Goal: Complete application form

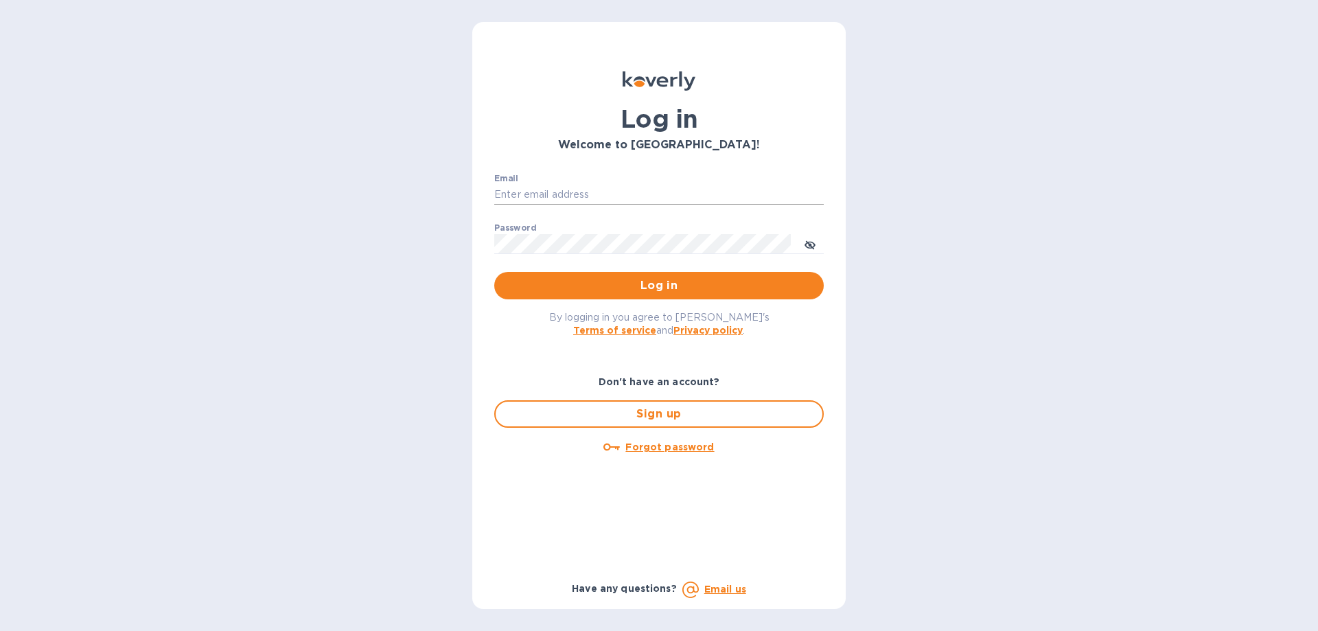
click at [596, 202] on input "Email" at bounding box center [659, 195] width 330 height 21
type input "[EMAIL_ADDRESS][DOMAIN_NAME]"
click at [539, 282] on span "Log in" at bounding box center [659, 285] width 308 height 16
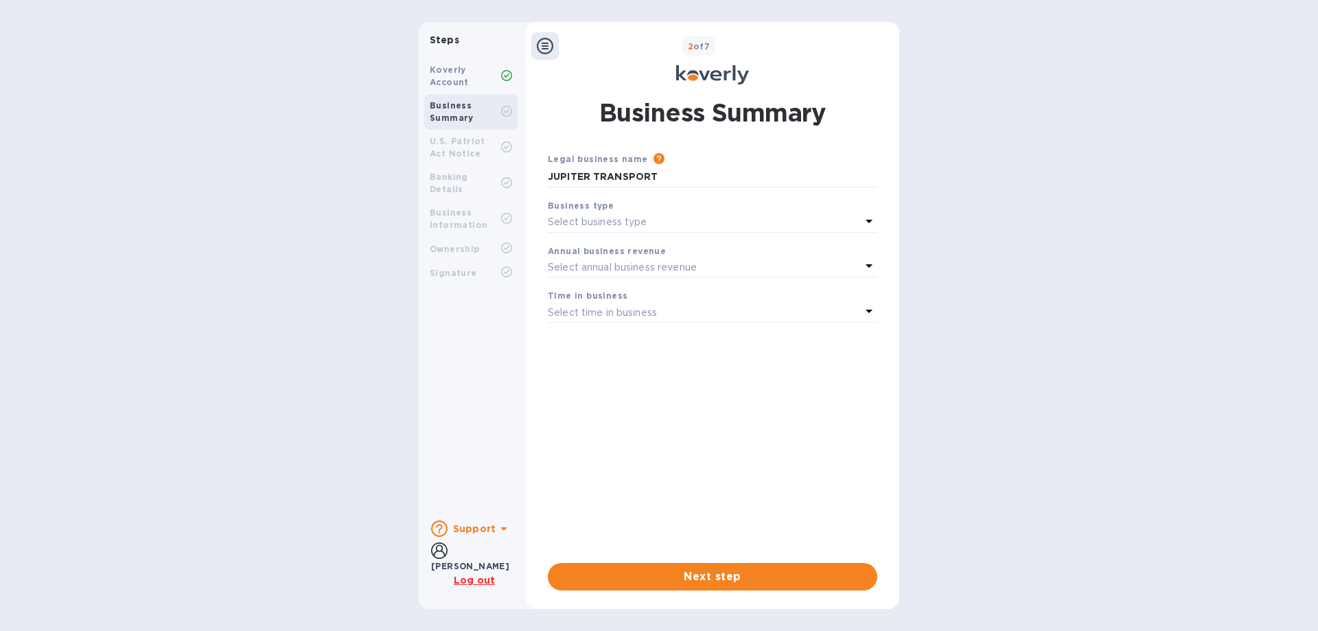
click at [450, 73] on b "Koverly Account" at bounding box center [449, 76] width 39 height 23
click at [595, 211] on div "Business type" at bounding box center [713, 205] width 330 height 14
click at [873, 219] on icon at bounding box center [869, 221] width 16 height 16
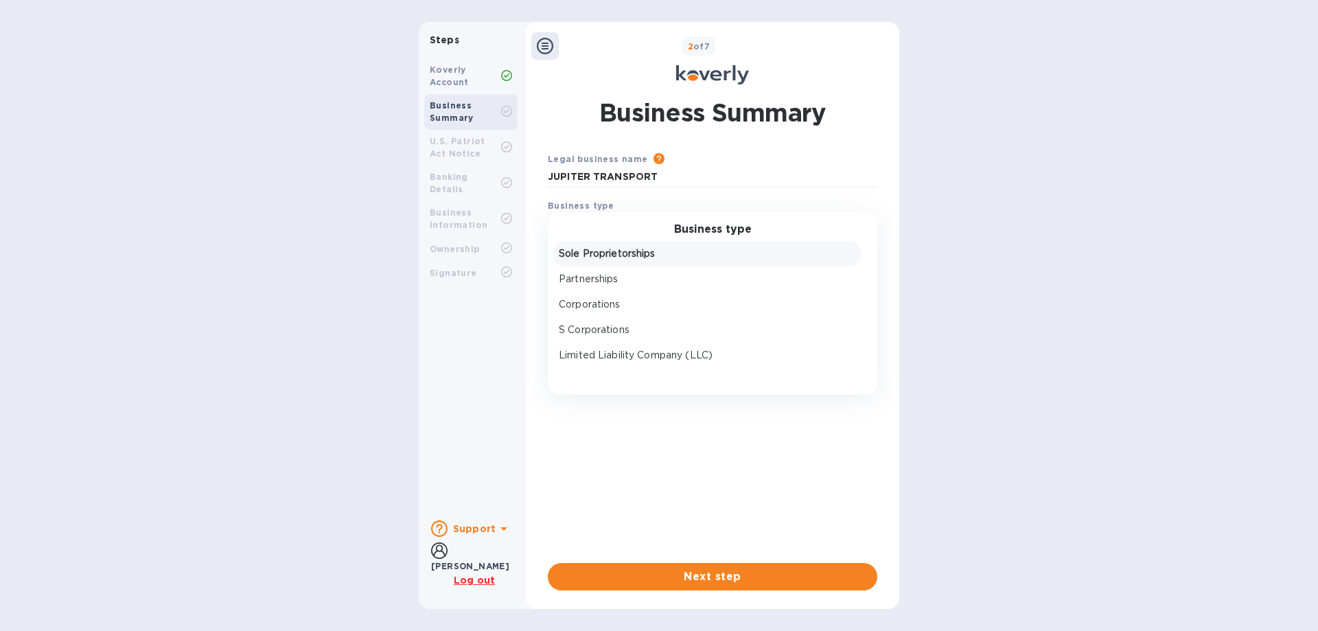
click at [605, 256] on p "Sole Proprietorships" at bounding box center [707, 253] width 297 height 14
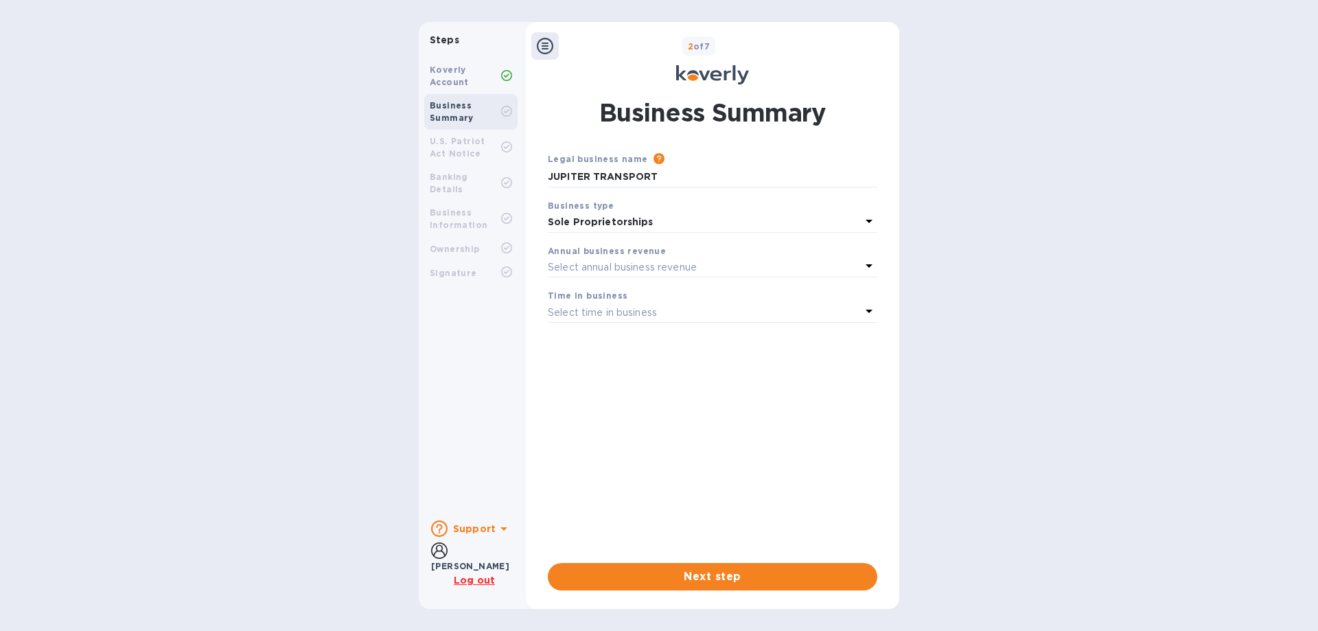
click at [871, 262] on icon at bounding box center [869, 265] width 16 height 16
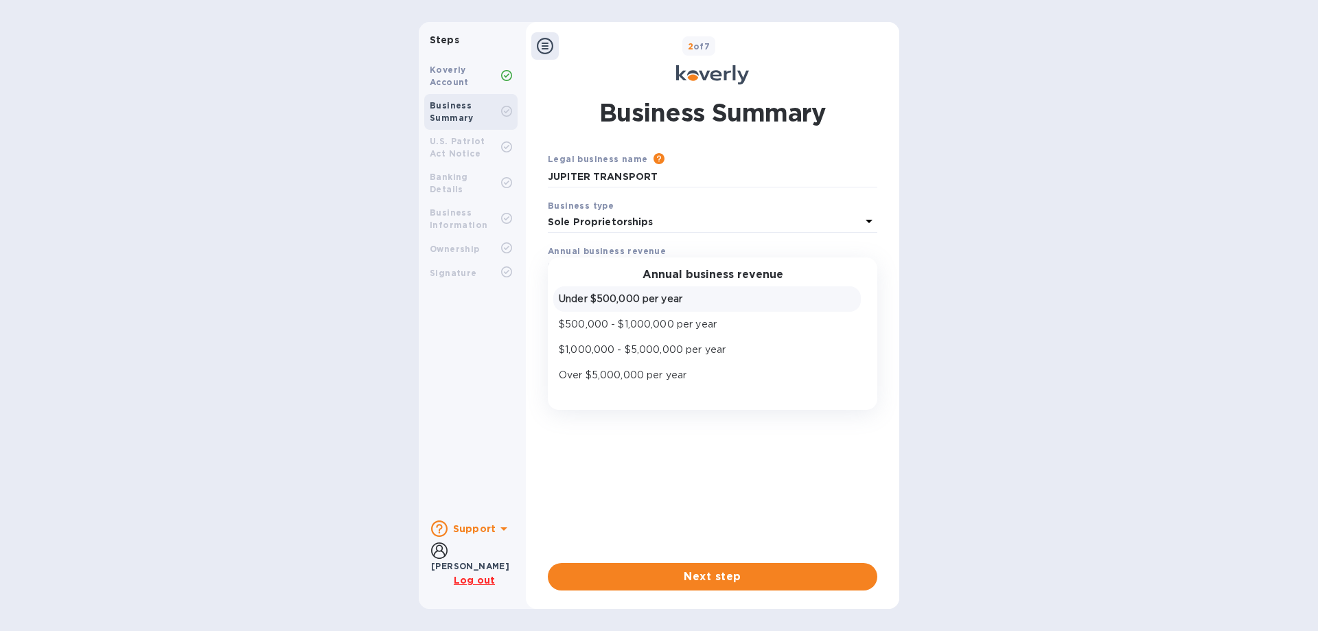
click at [614, 307] on div "Under $500,000 per year" at bounding box center [707, 299] width 302 height 20
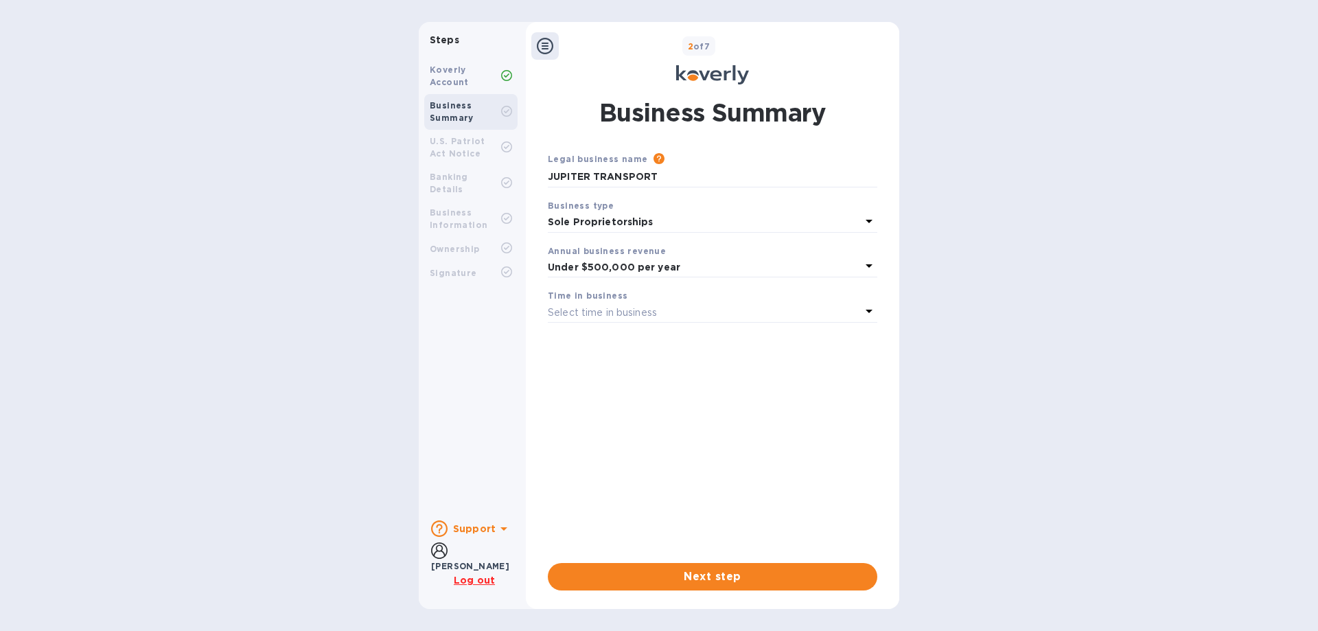
click at [866, 309] on icon at bounding box center [869, 311] width 16 height 16
click at [591, 415] on p "More than 5 years" at bounding box center [707, 420] width 297 height 14
click at [636, 575] on span "Next step" at bounding box center [713, 577] width 308 height 16
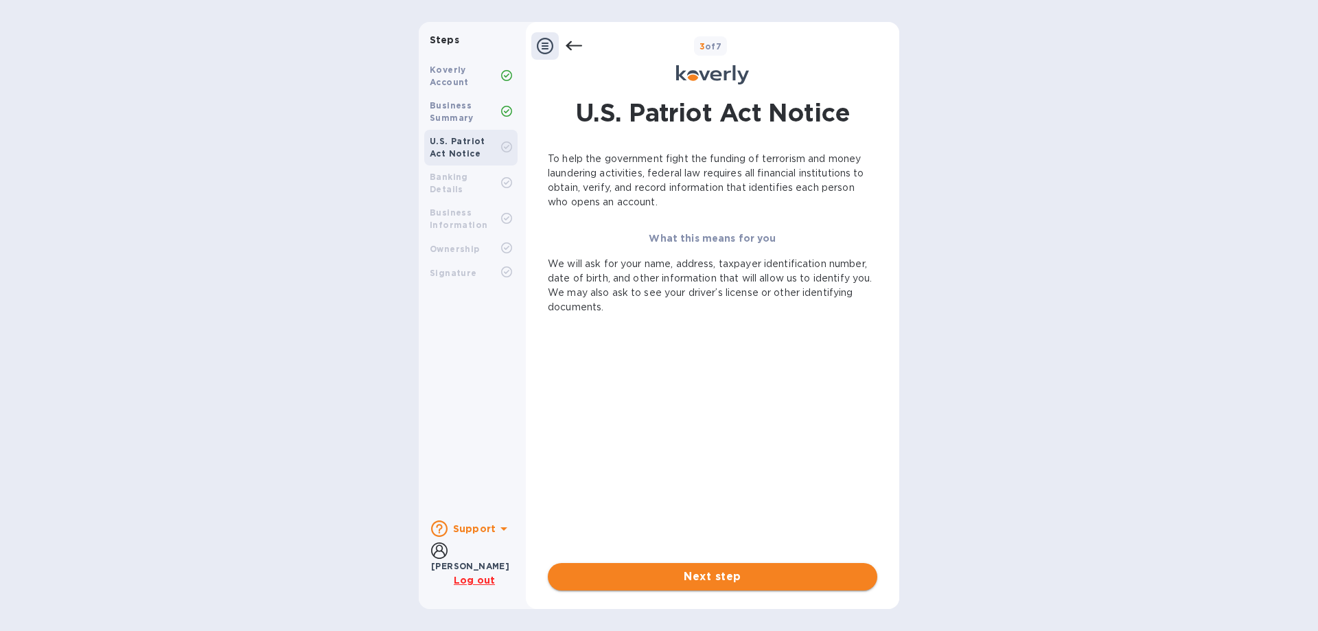
click at [641, 576] on span "Next step" at bounding box center [713, 577] width 308 height 16
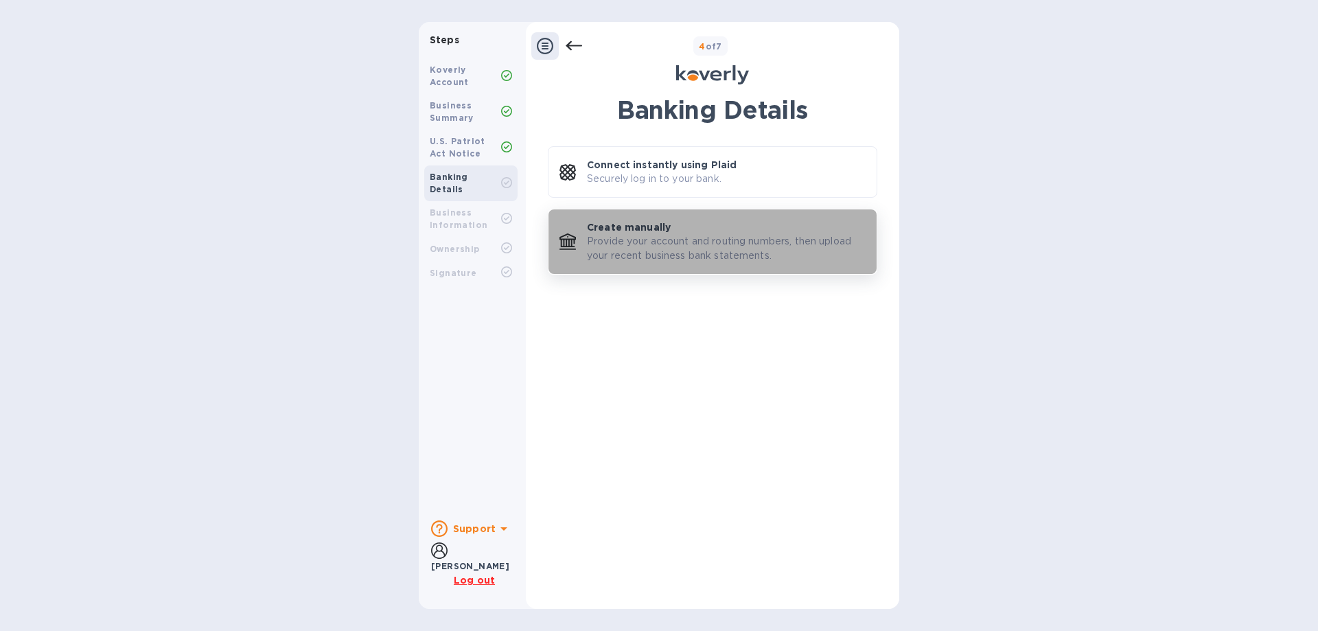
click at [656, 237] on p "Provide your account and routing numbers, then upload your recent business bank…" at bounding box center [726, 248] width 279 height 29
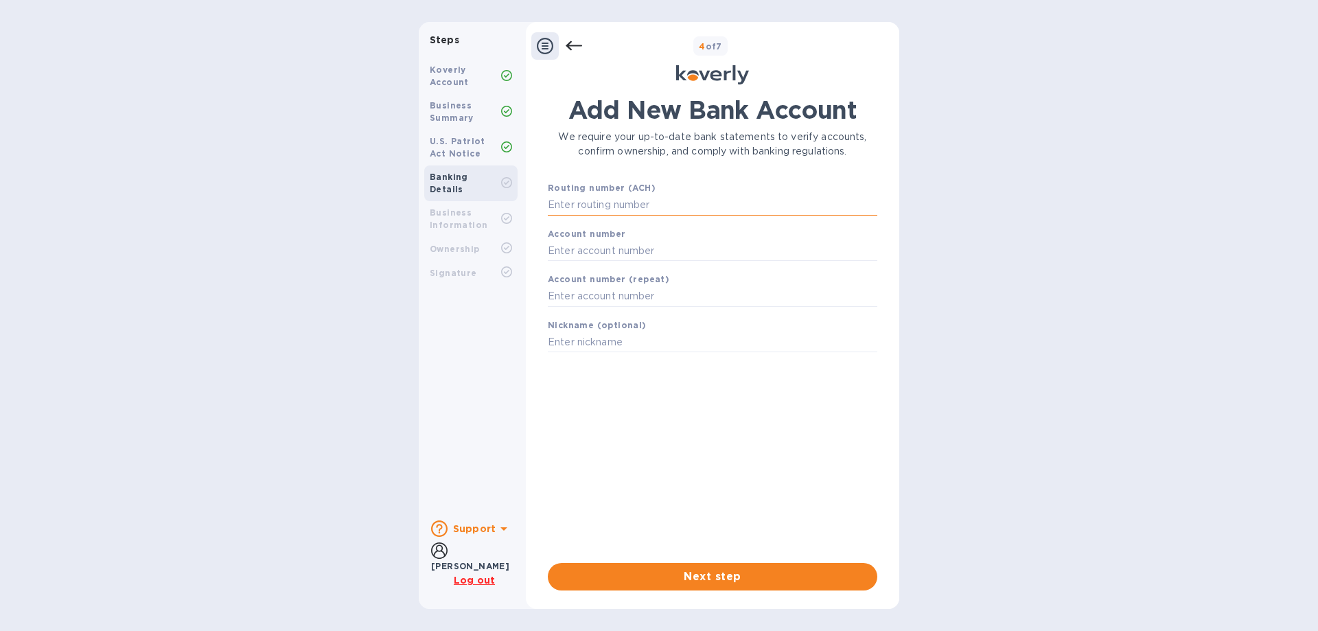
click at [599, 210] on input "text" at bounding box center [713, 205] width 330 height 21
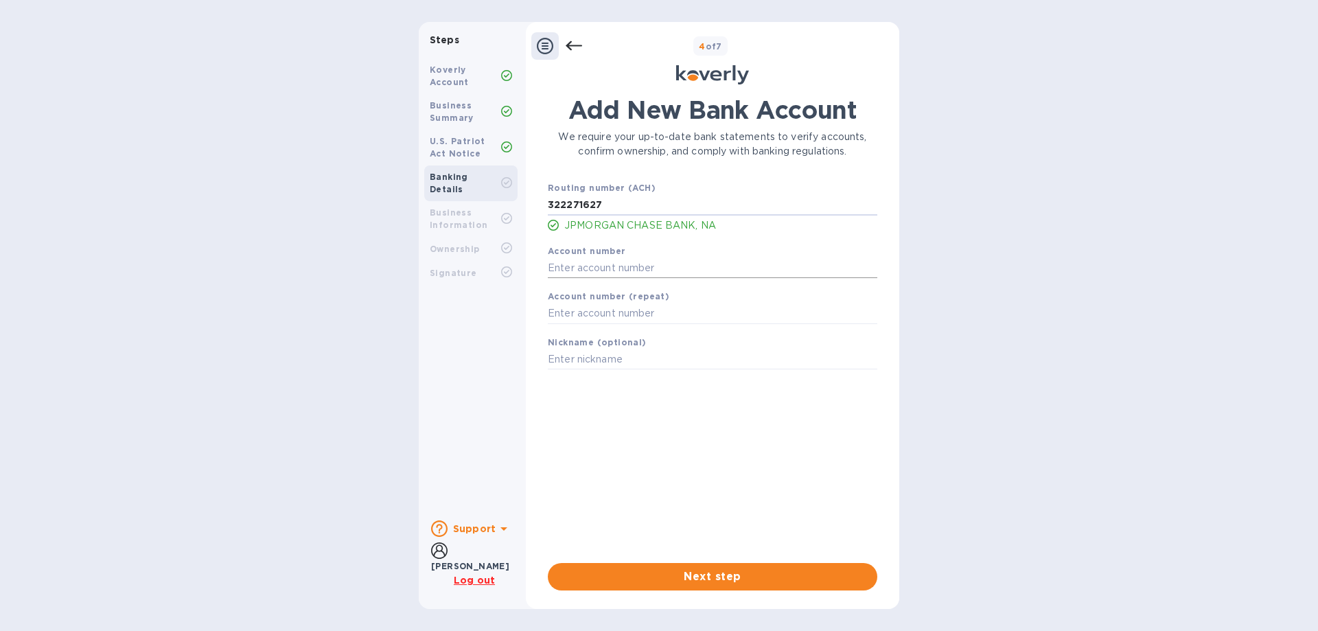
type input "322271627"
click at [584, 268] on input "text" at bounding box center [713, 267] width 330 height 21
type input "109917036"
click at [569, 317] on input "text" at bounding box center [713, 313] width 330 height 21
type input "109917036"
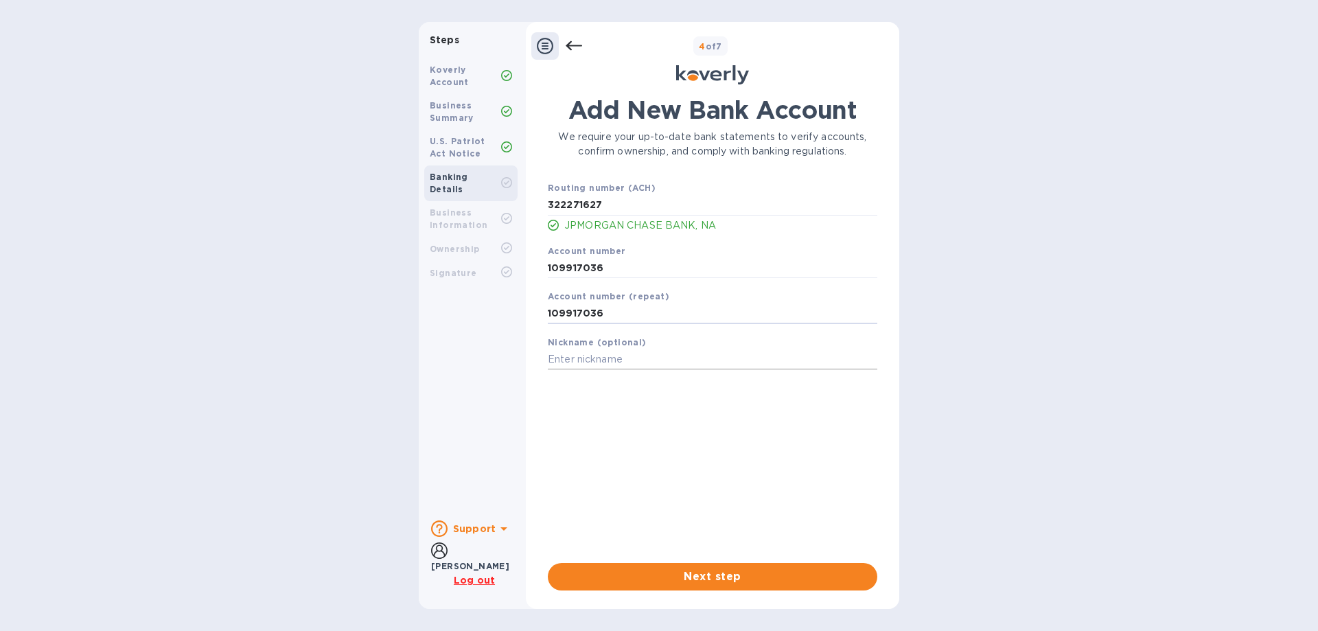
click at [564, 362] on input "text" at bounding box center [713, 359] width 330 height 21
type input "Nini"
click at [676, 572] on span "Next step" at bounding box center [713, 577] width 308 height 16
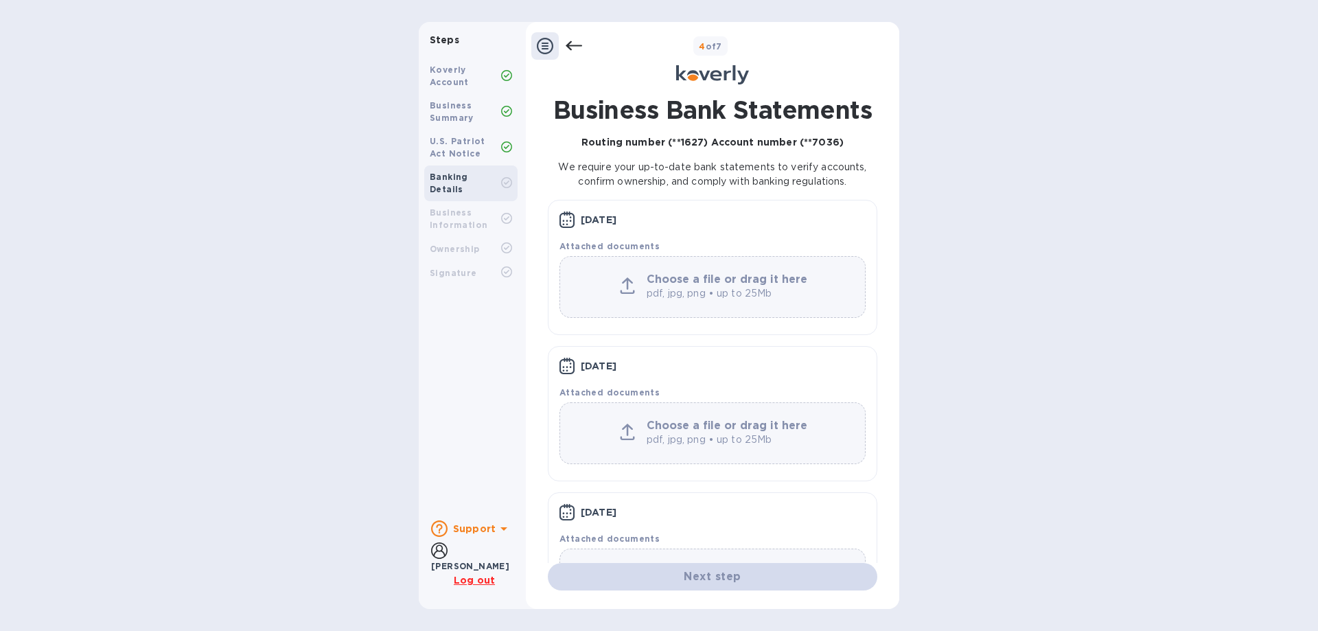
click at [702, 290] on p "pdf, jpg, png • up to 25Mb" at bounding box center [729, 293] width 165 height 14
click at [573, 42] on icon at bounding box center [574, 46] width 16 height 16
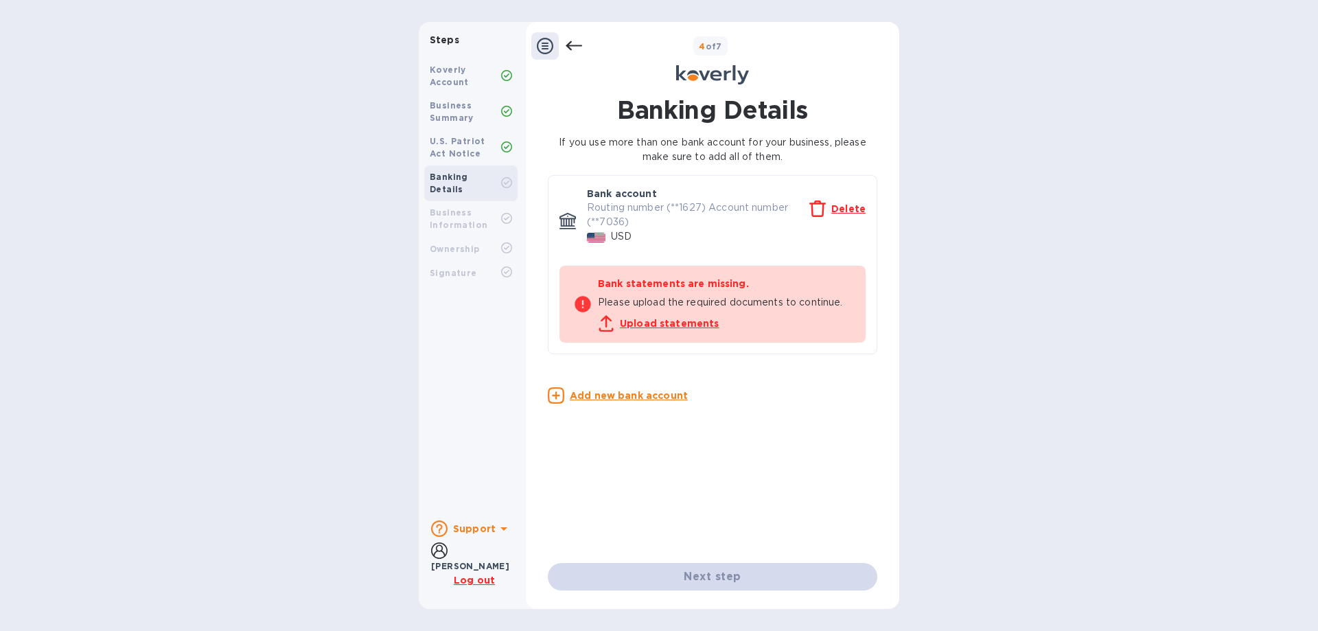
click at [573, 42] on icon at bounding box center [574, 46] width 16 height 16
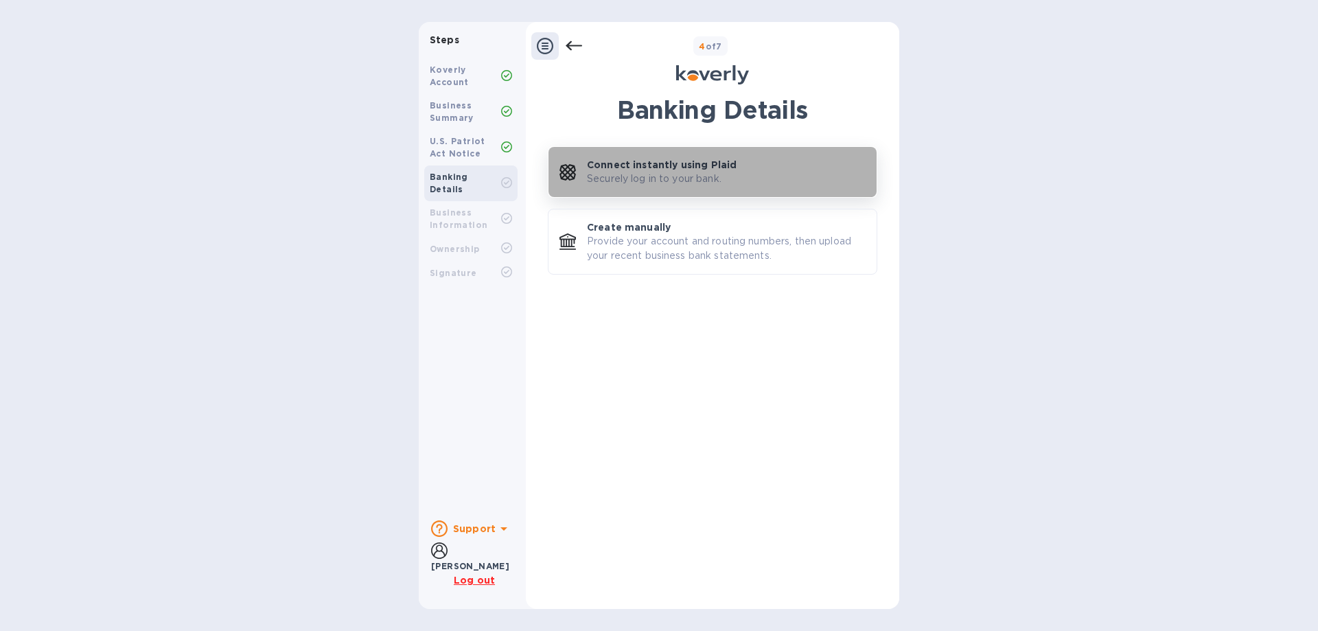
click at [636, 161] on p "Connect instantly using Plaid" at bounding box center [662, 165] width 150 height 14
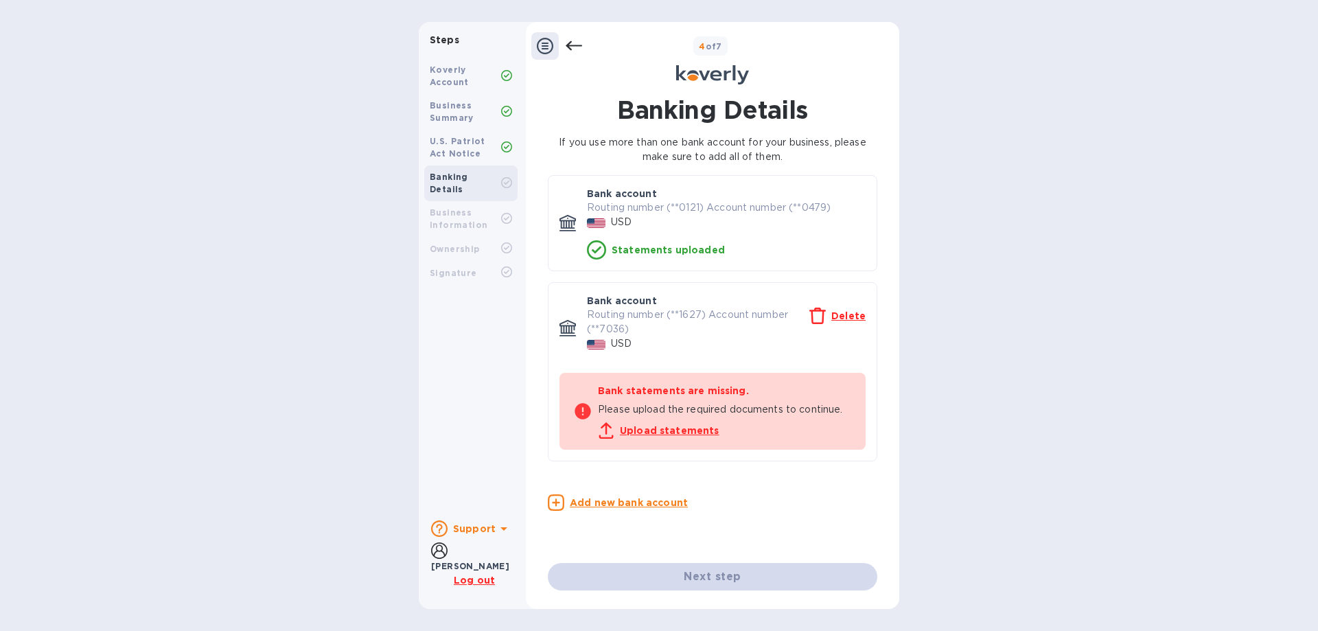
click at [593, 238] on div "Routing number (**0121) Account number (**0479) USD Statements uploaded" at bounding box center [726, 229] width 279 height 59
click at [604, 314] on p "Routing number (**1627) Account number (**7036)" at bounding box center [698, 322] width 222 height 29
click at [599, 211] on p "Routing number (**0121) Account number (**0479)" at bounding box center [726, 207] width 279 height 14
click at [601, 192] on p "Bank account" at bounding box center [622, 194] width 70 height 14
click at [602, 250] on icon at bounding box center [596, 249] width 19 height 19
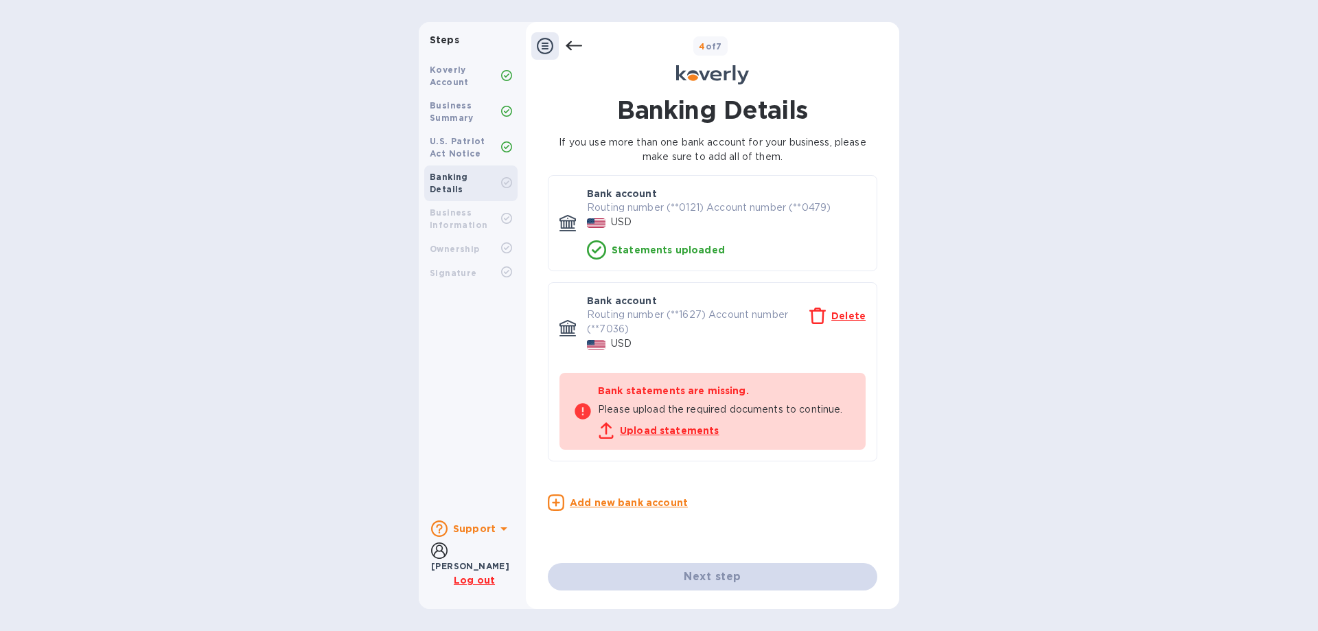
click at [608, 208] on p "Routing number (**0121) Account number (**0479)" at bounding box center [726, 207] width 279 height 14
click at [614, 192] on p "Bank account" at bounding box center [622, 194] width 70 height 14
click at [609, 249] on div "Statements uploaded" at bounding box center [726, 249] width 279 height 19
click at [604, 316] on p "Routing number (**1627) Account number (**7036)" at bounding box center [698, 322] width 222 height 29
click at [601, 334] on div "USD" at bounding box center [726, 344] width 284 height 20
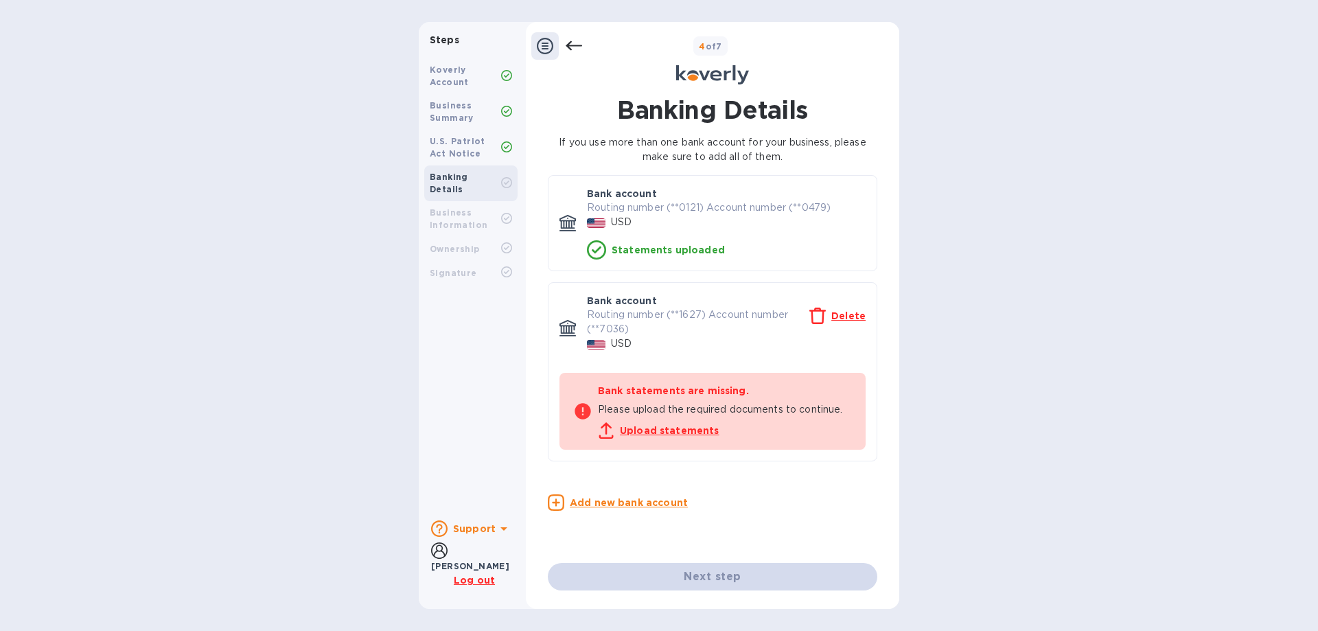
click at [597, 357] on div "Routing number (**1627) Account number (**7036) Delete USD" at bounding box center [726, 335] width 279 height 54
click at [824, 312] on icon at bounding box center [818, 316] width 16 height 16
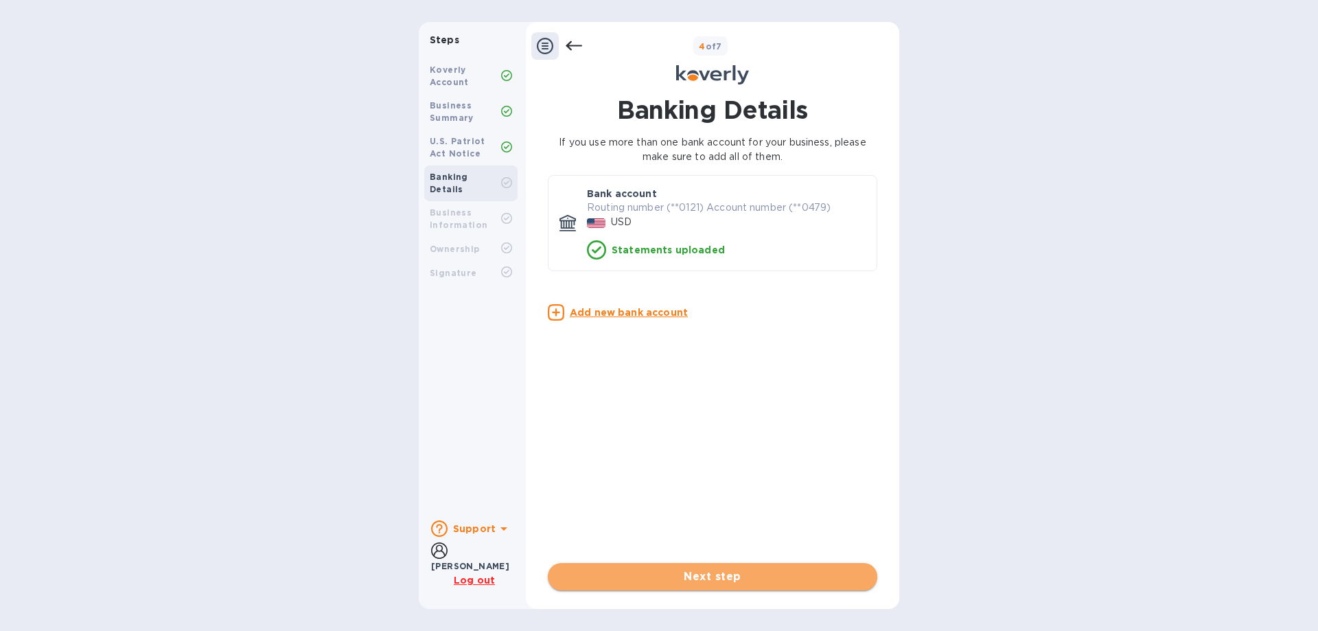
click at [663, 576] on span "Next step" at bounding box center [713, 577] width 308 height 16
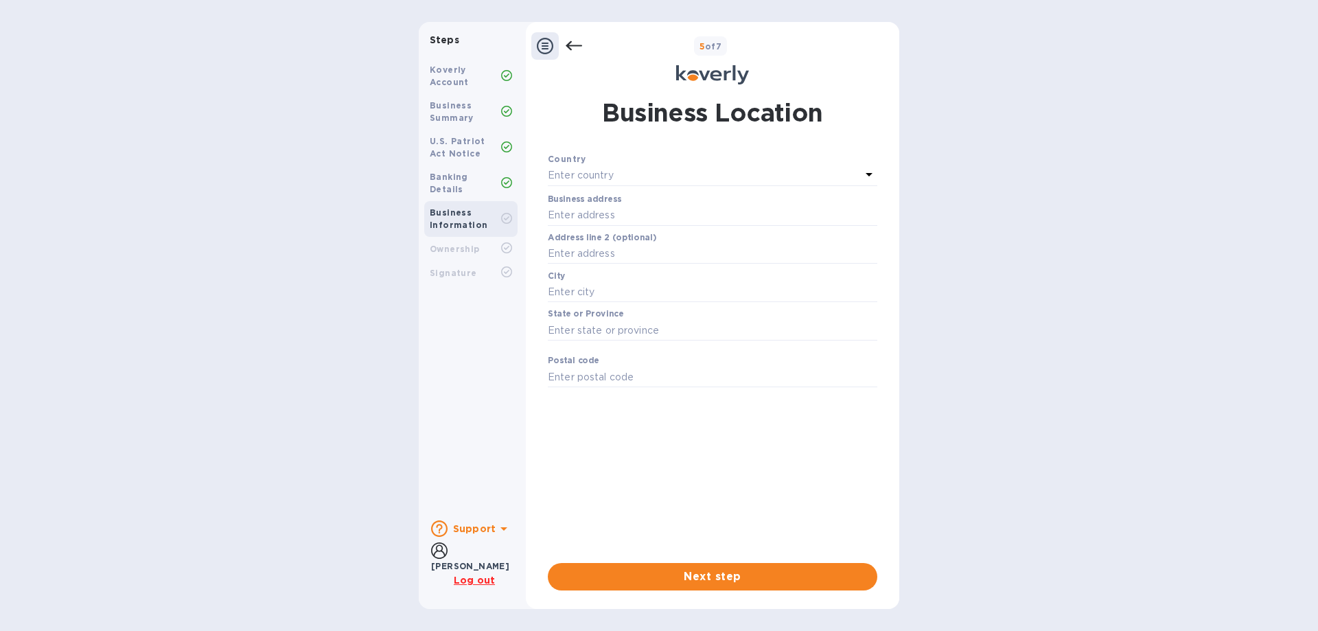
click at [594, 176] on p "Enter country" at bounding box center [581, 175] width 66 height 14
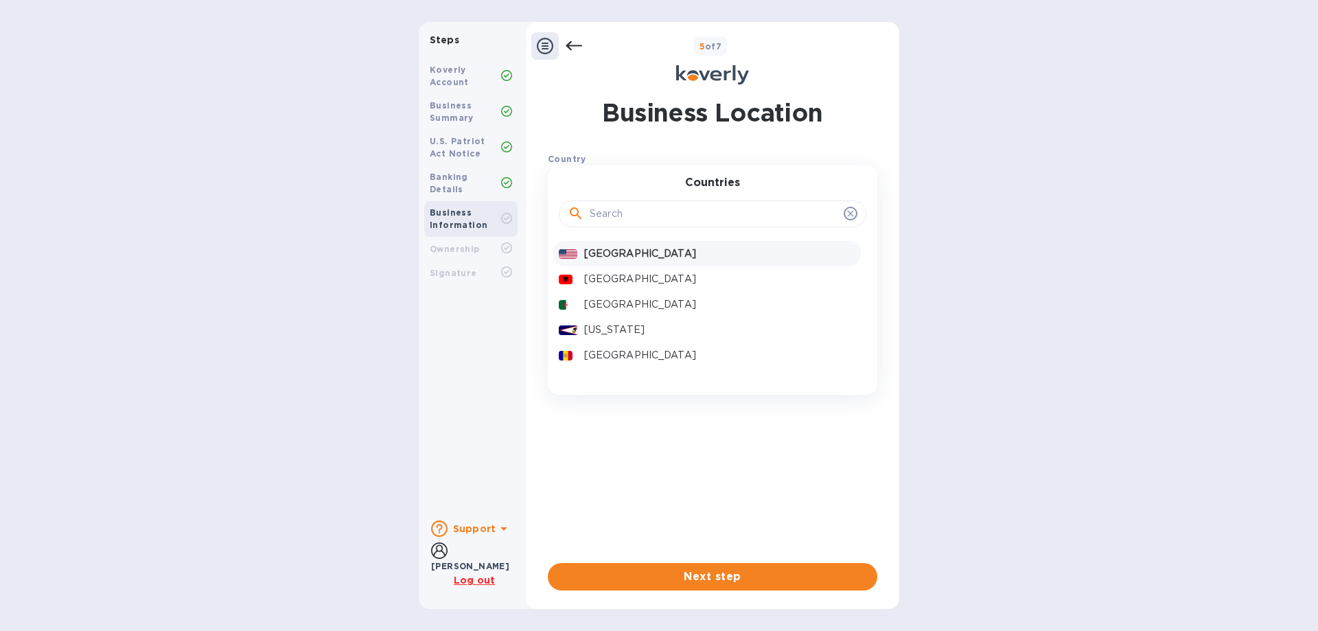
click at [617, 257] on p "[GEOGRAPHIC_DATA]" at bounding box center [719, 253] width 271 height 14
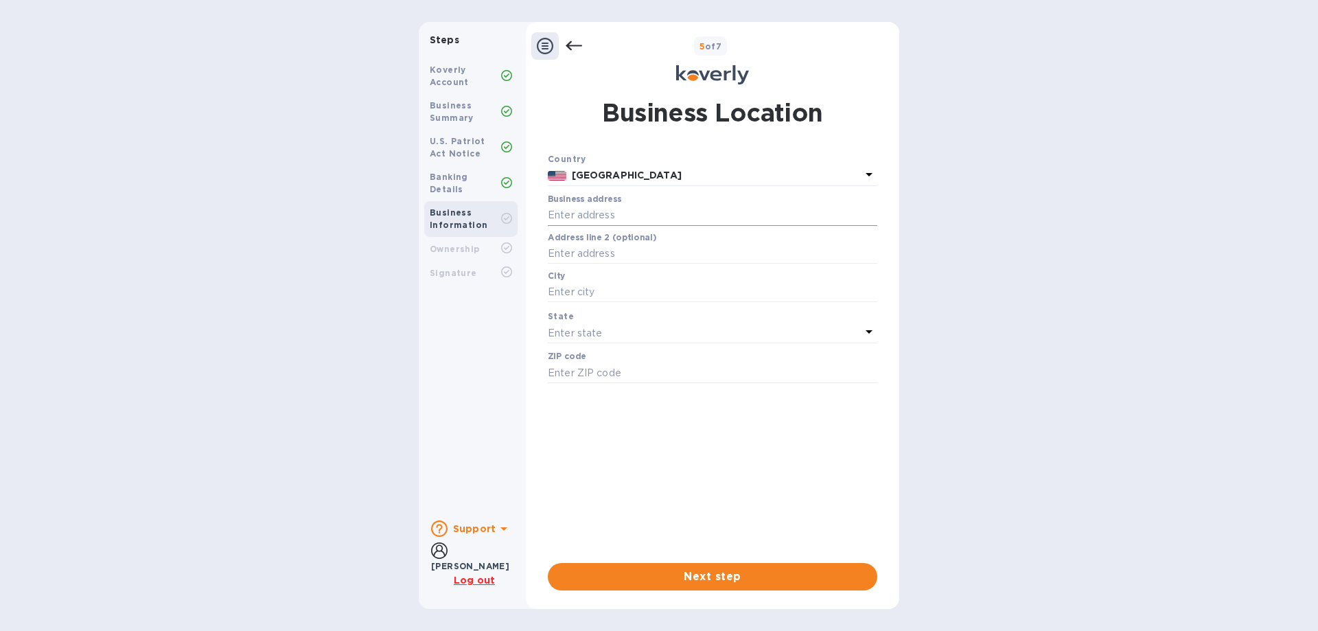
click at [577, 215] on input "text" at bounding box center [713, 215] width 330 height 21
type input "[STREET_ADDRESS]"
type input "B"
type input "Torrance"
type input "90501"
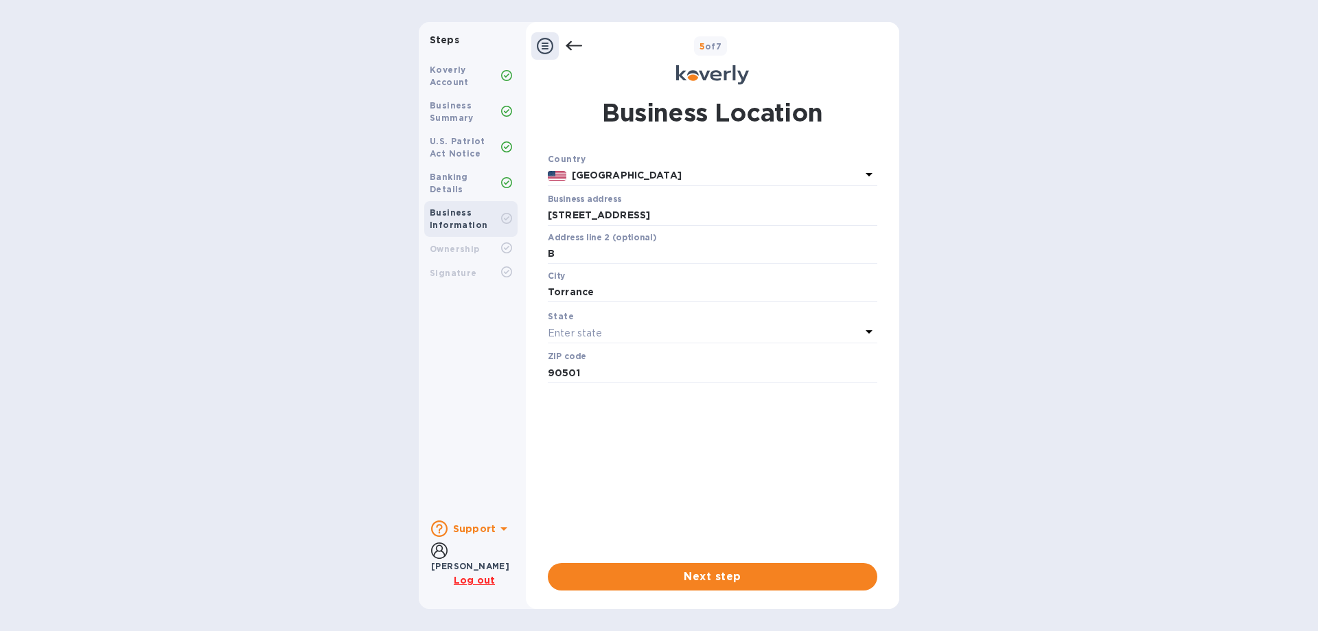
click at [577, 328] on p "Enter state" at bounding box center [575, 333] width 54 height 14
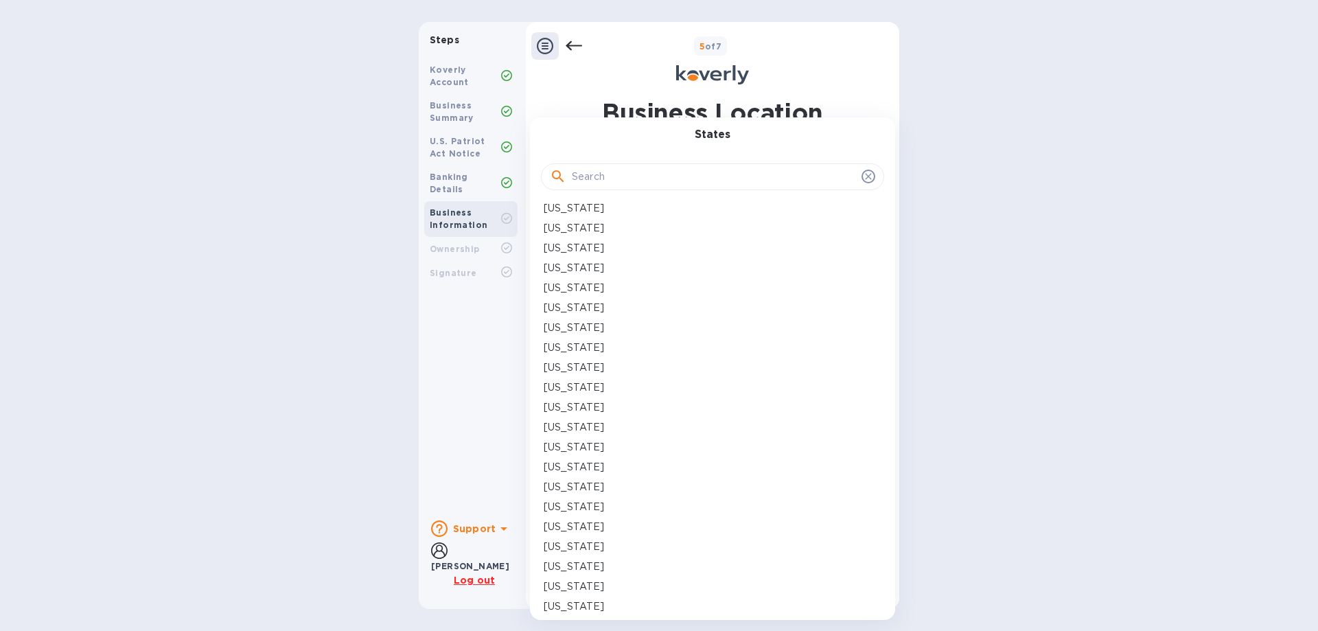
click at [567, 303] on p "[US_STATE]" at bounding box center [574, 308] width 60 height 14
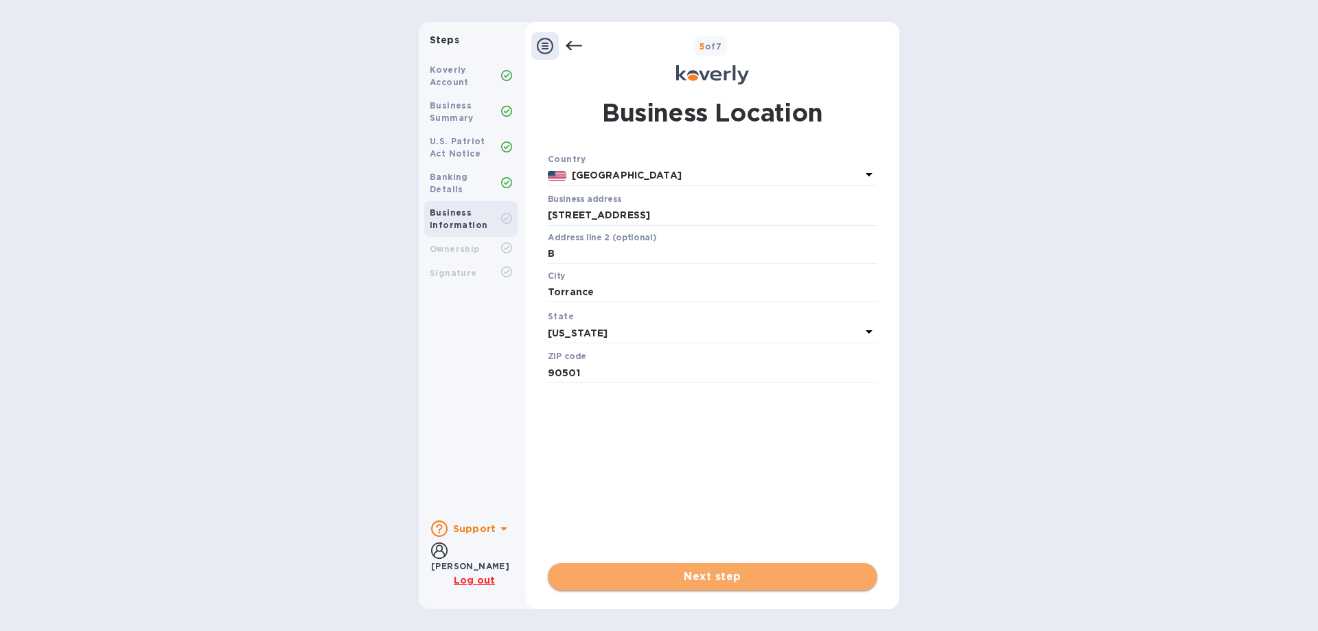
click at [699, 578] on span "Next step" at bounding box center [713, 577] width 308 height 16
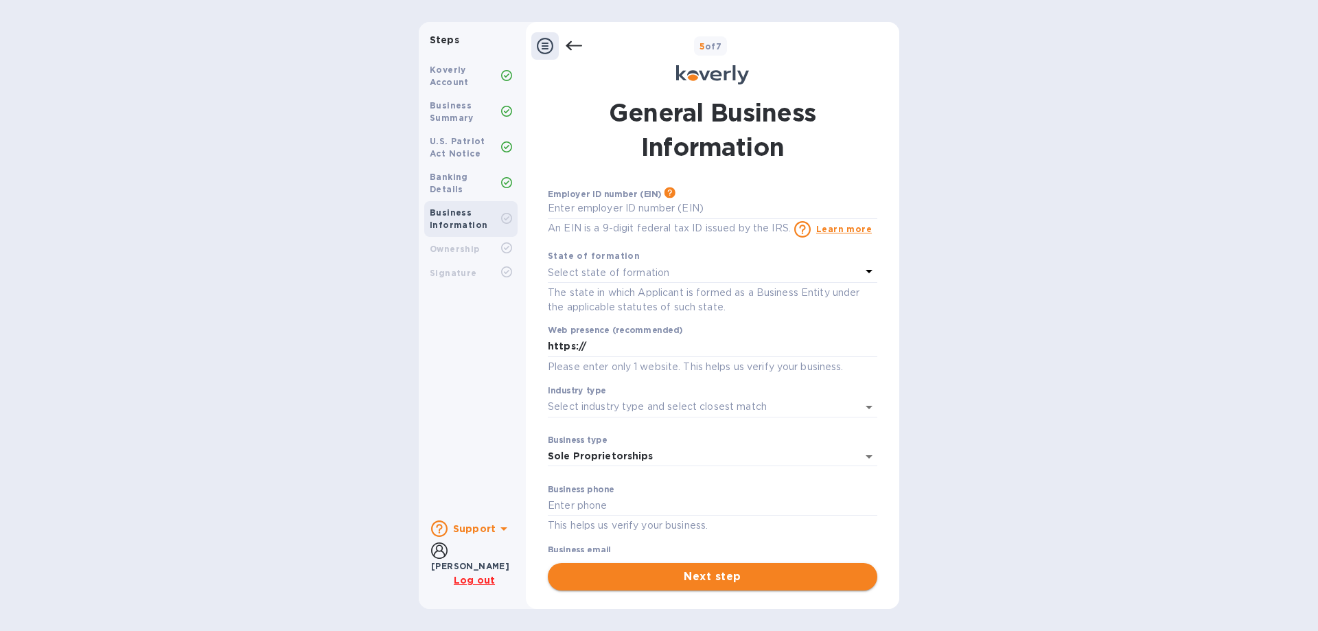
click at [702, 568] on button "Next step" at bounding box center [713, 576] width 330 height 27
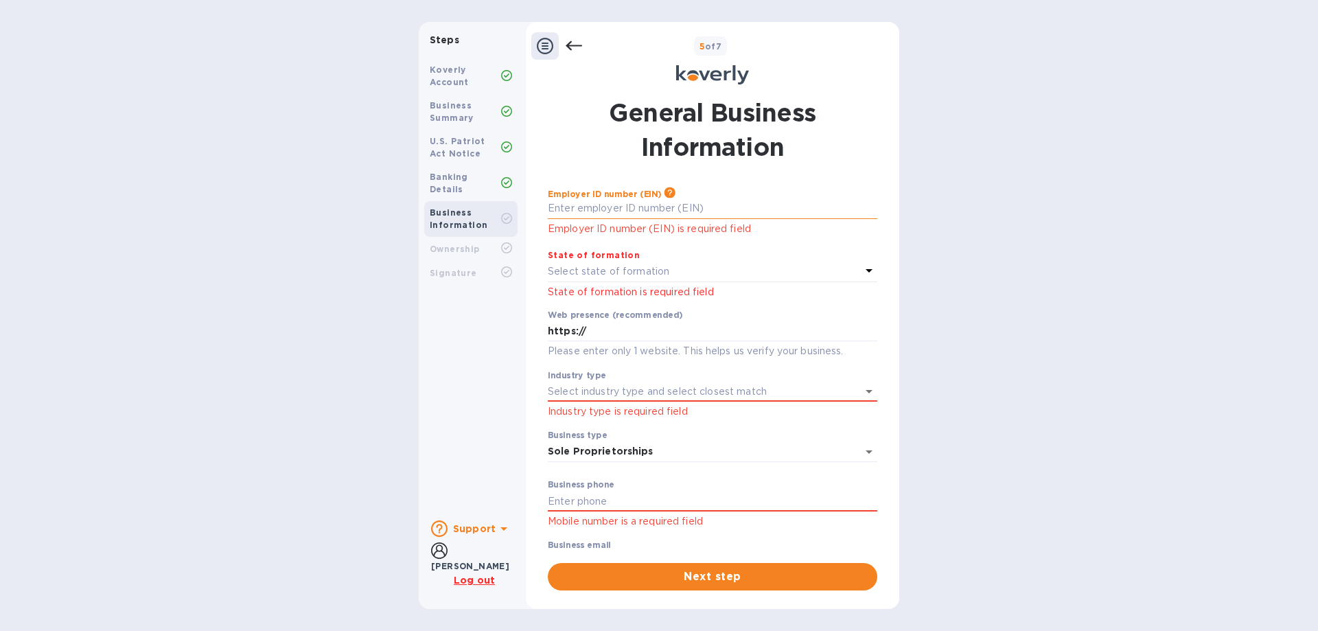
click at [598, 206] on input "text" at bounding box center [713, 208] width 330 height 21
